Goal: Task Accomplishment & Management: Complete application form

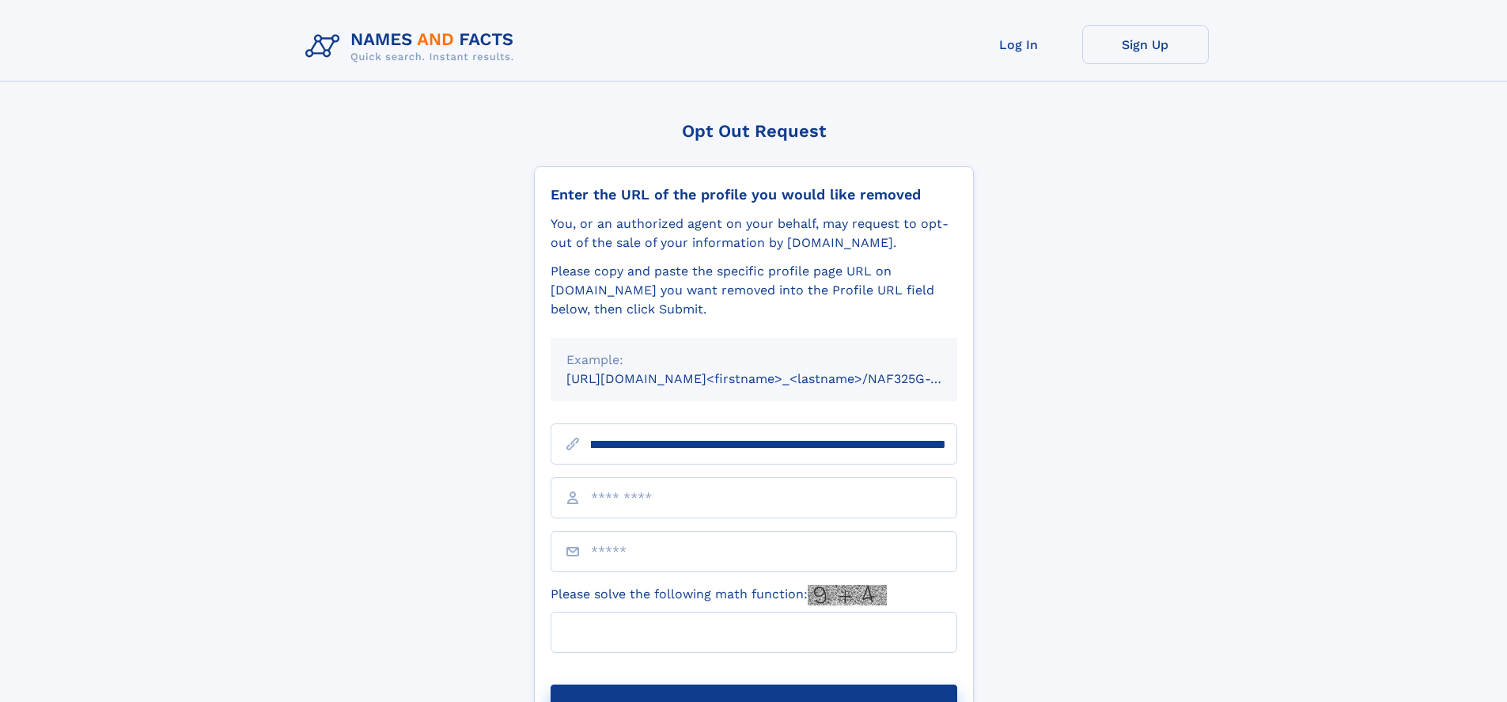
scroll to position [0, 194]
type input "**********"
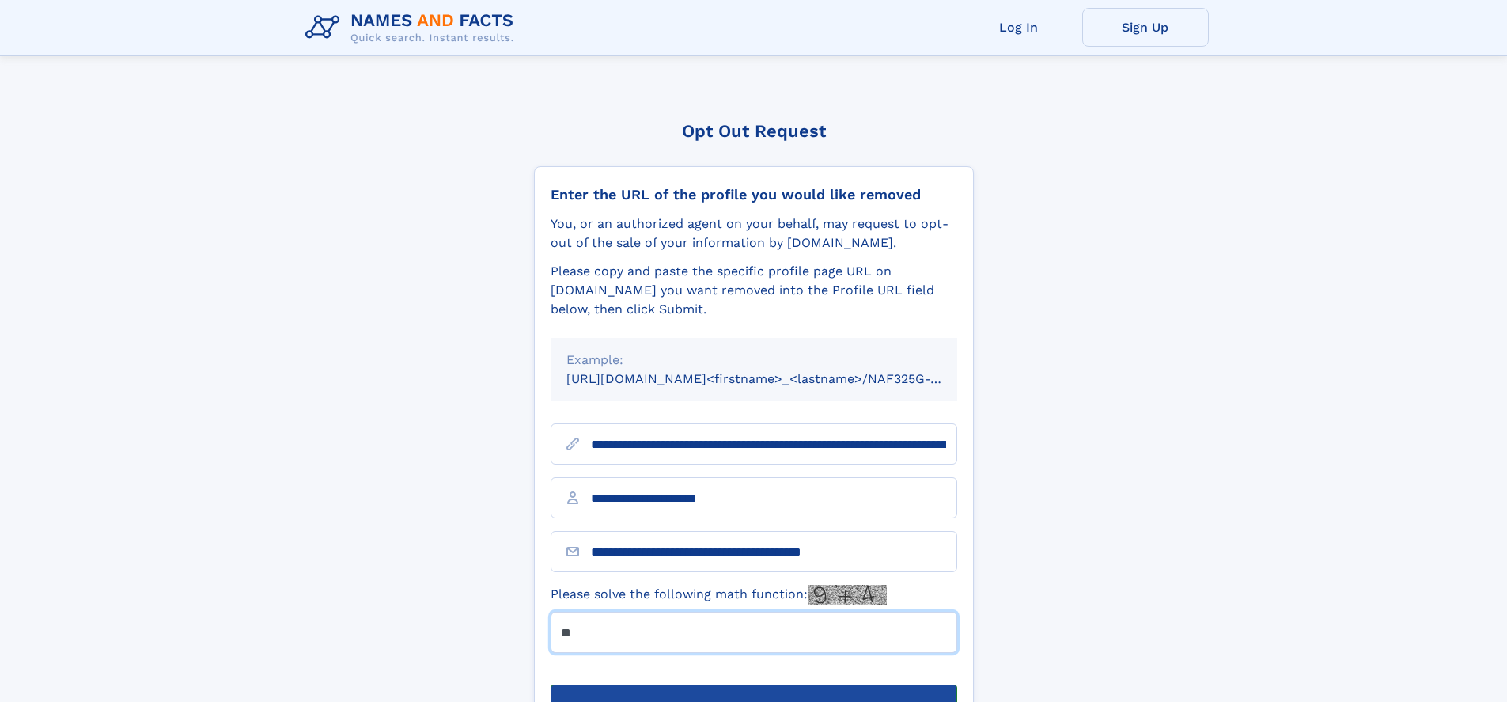
type input "**"
click at [753, 684] on button "Submit Opt Out Request" at bounding box center [754, 709] width 407 height 51
